Goal: Task Accomplishment & Management: Use online tool/utility

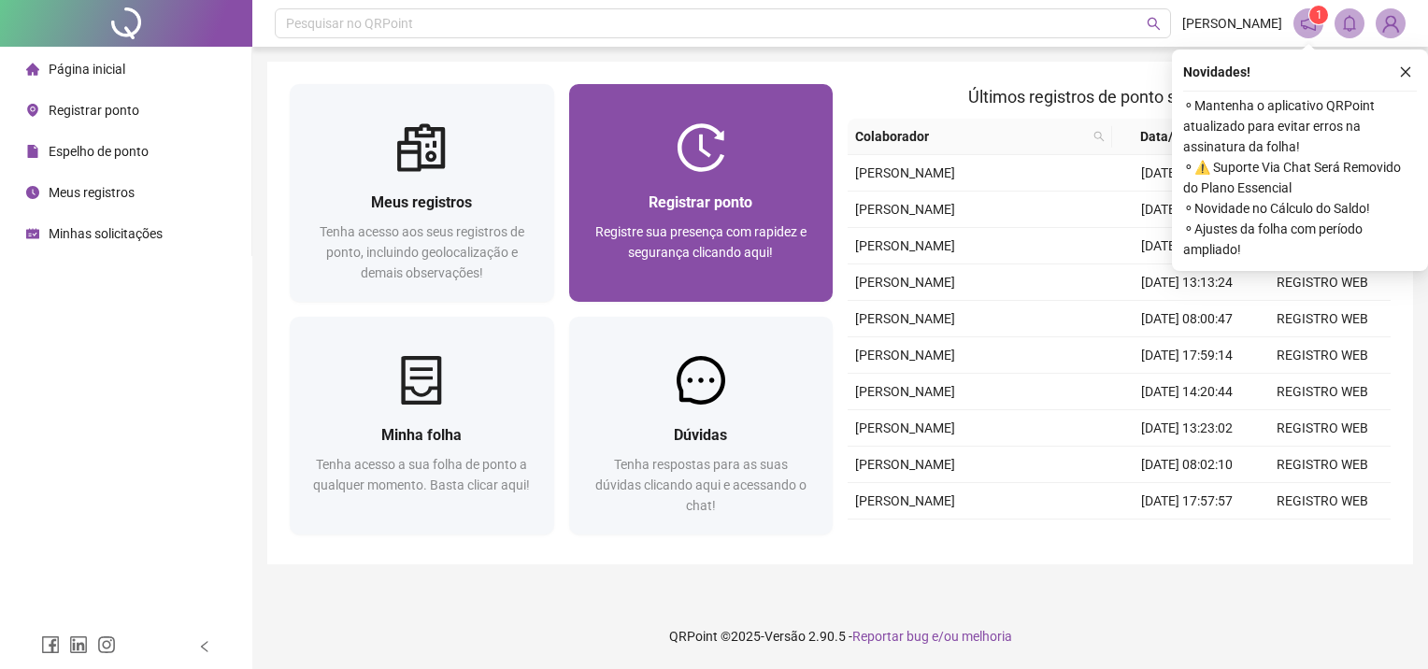
click at [655, 224] on span "Registre sua presença com rapidez e segurança clicando aqui!" at bounding box center [700, 242] width 211 height 36
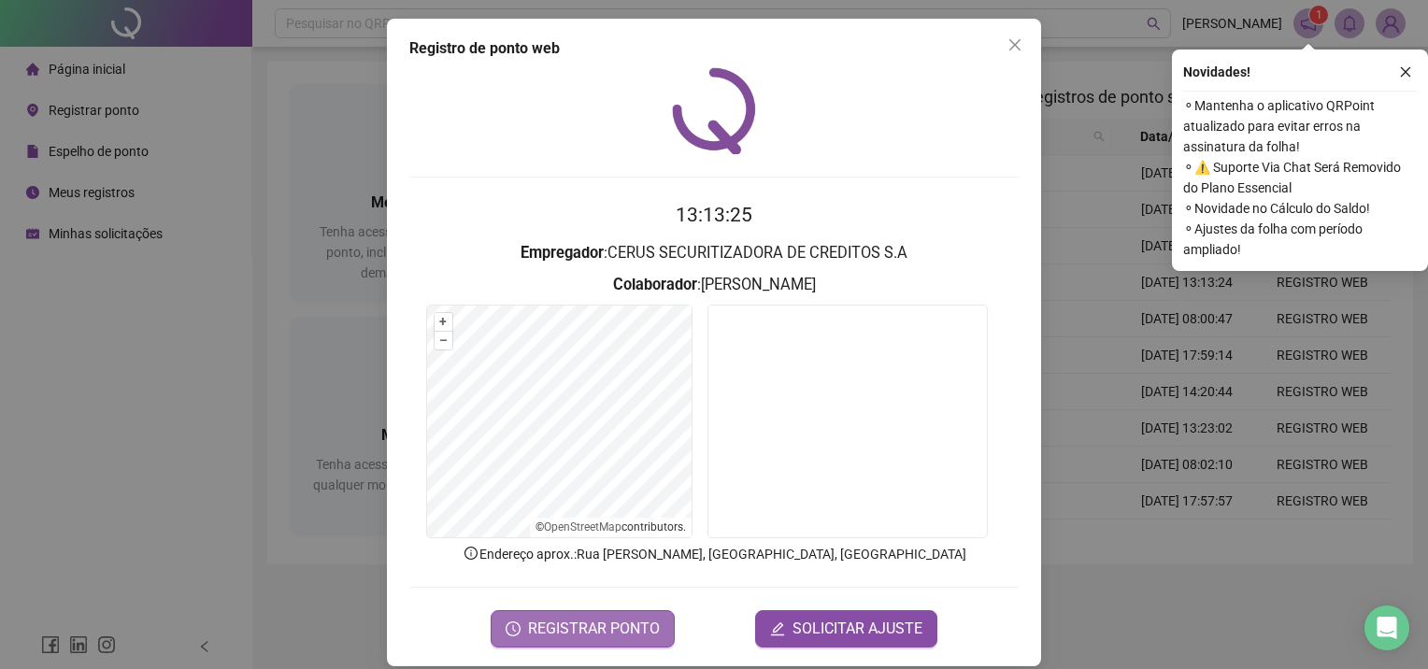
click at [643, 622] on span "REGISTRAR PONTO" at bounding box center [594, 629] width 132 height 22
